Goal: Task Accomplishment & Management: Use online tool/utility

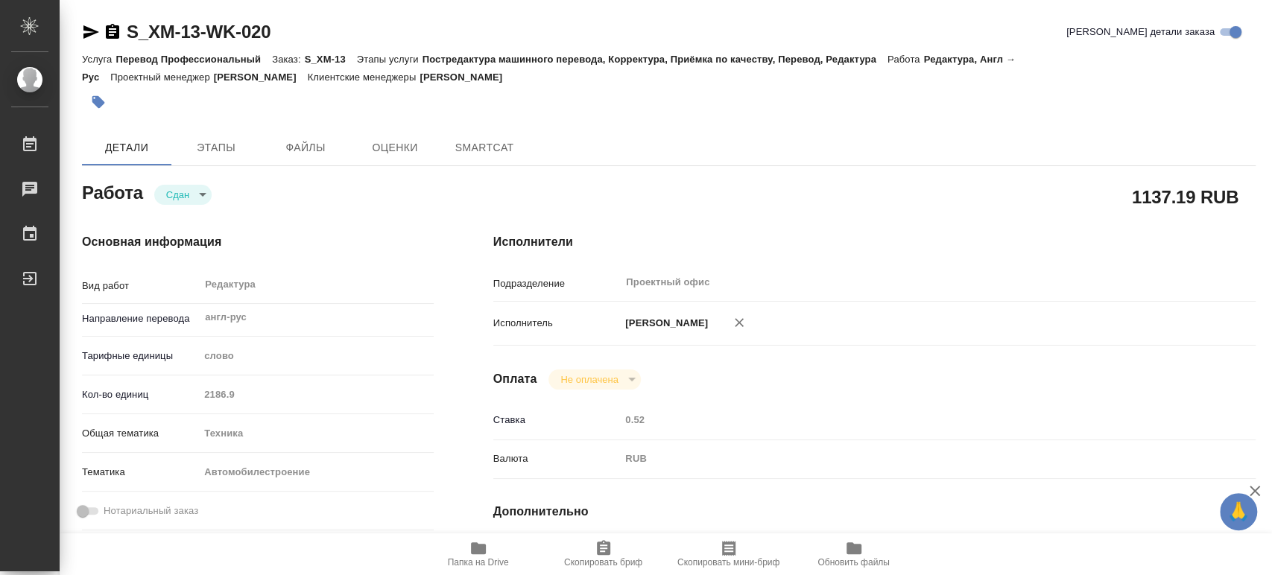
type textarea "x"
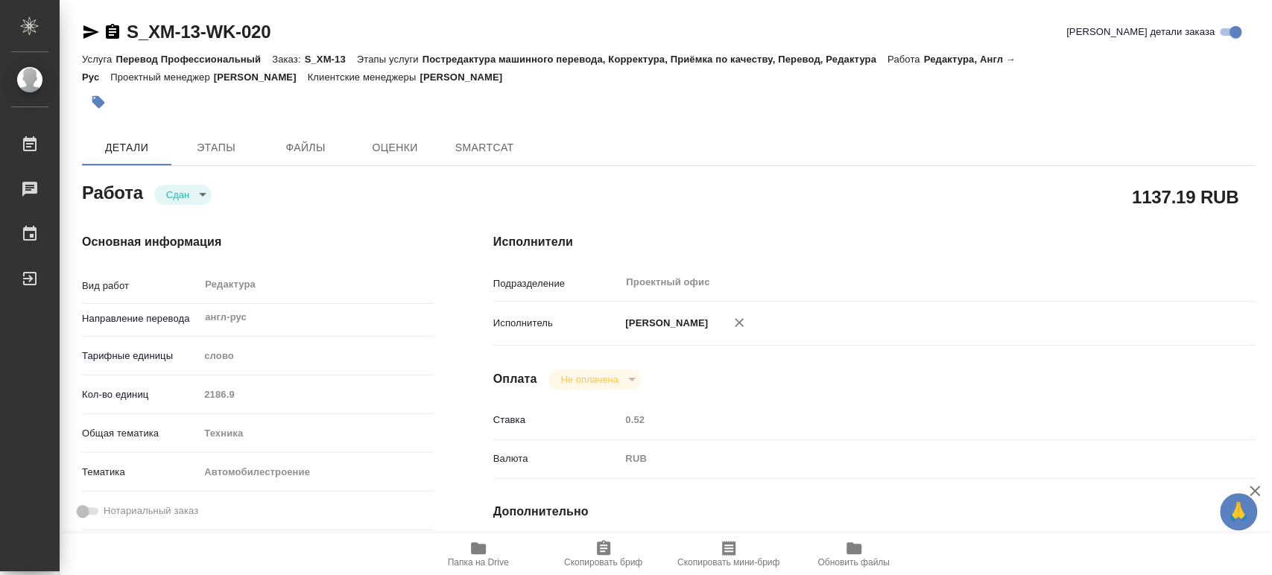
type textarea "x"
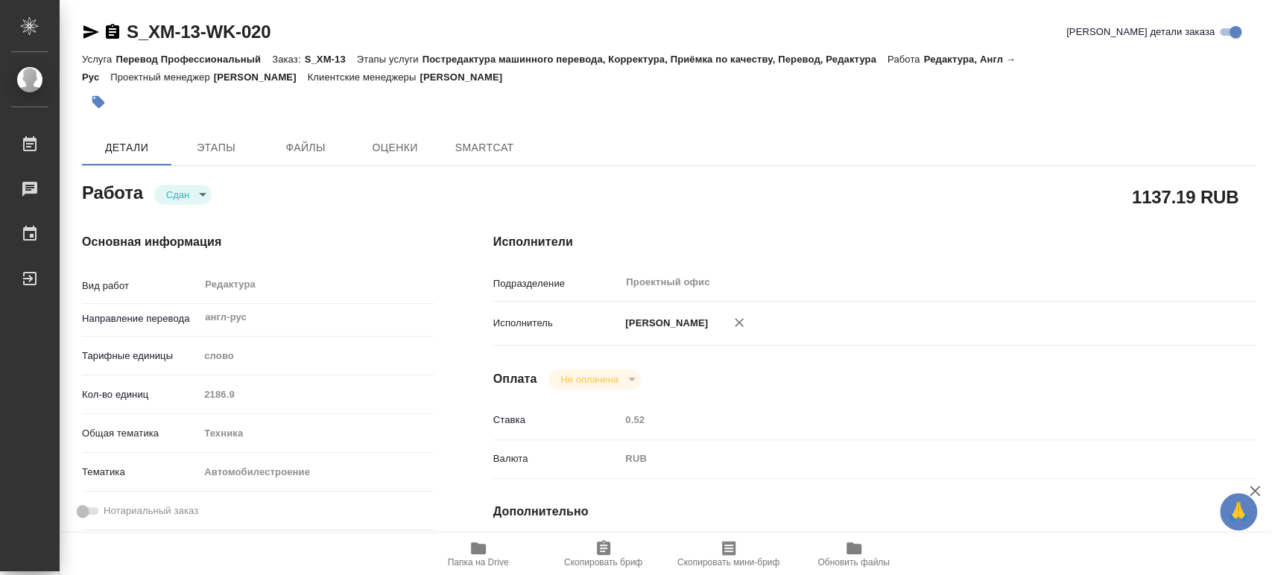
type textarea "x"
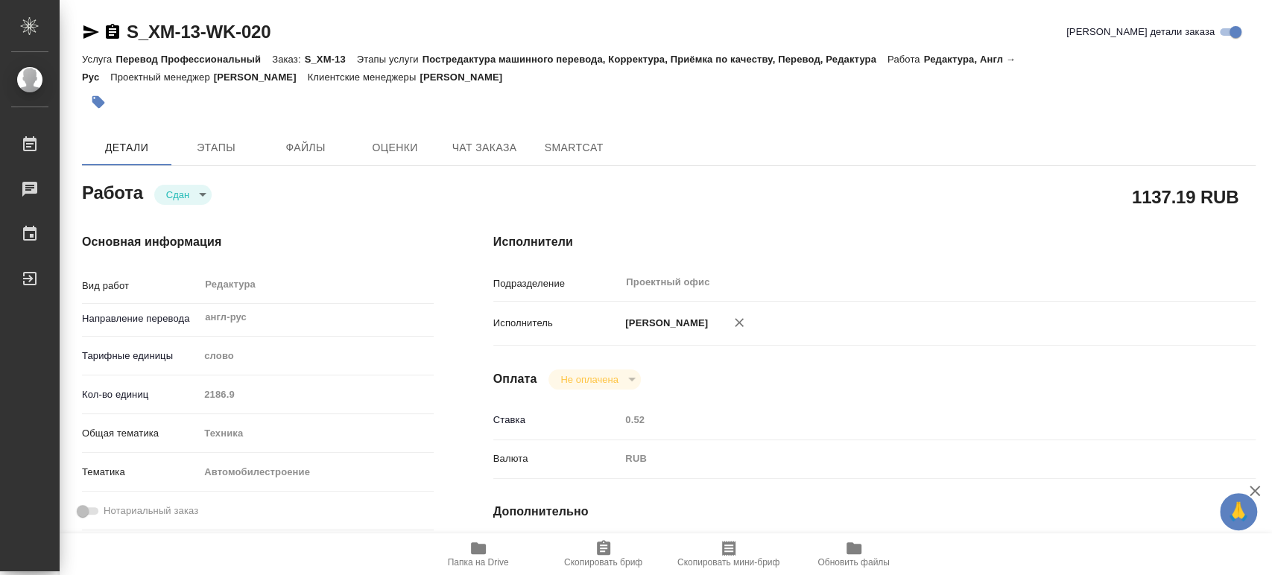
type textarea "x"
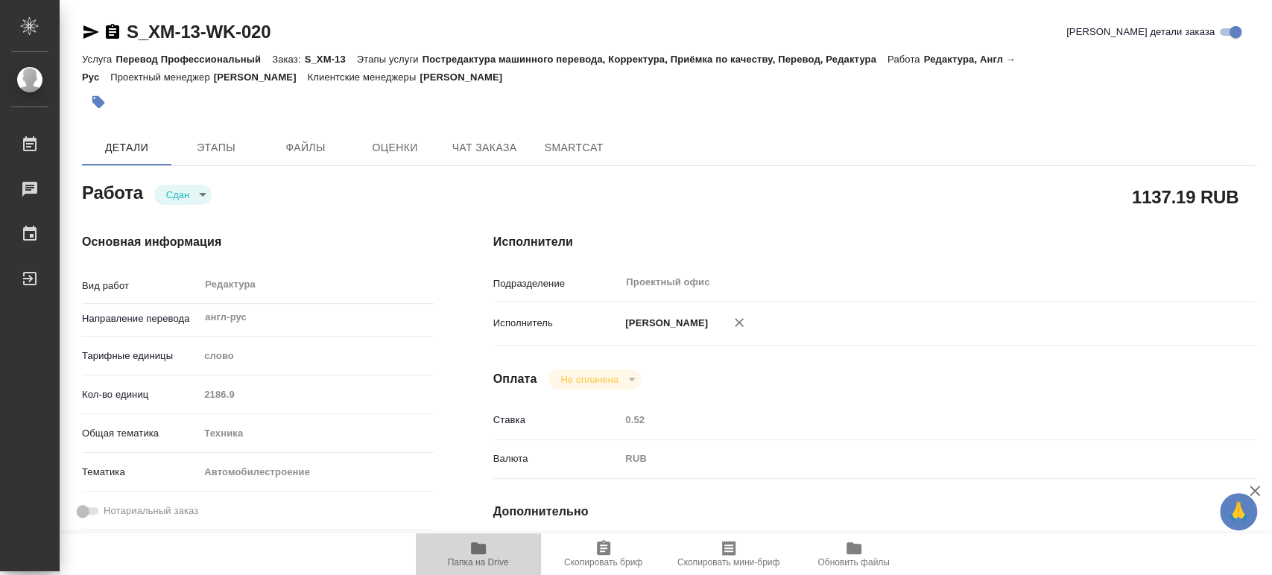
click at [465, 553] on span "Папка на Drive" at bounding box center [478, 553] width 107 height 28
type textarea "x"
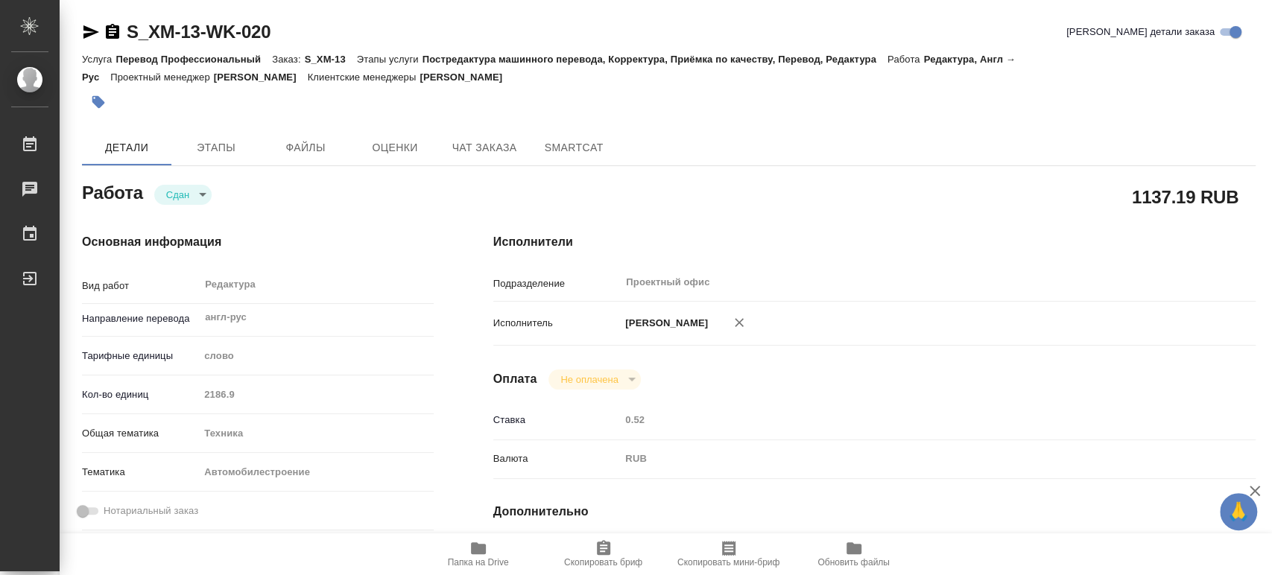
type textarea "x"
